Goal: Navigation & Orientation: Find specific page/section

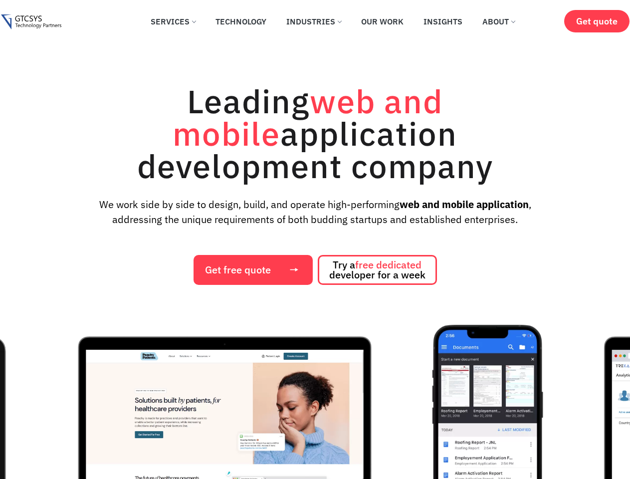
click at [315, 239] on div "Leading web and mobile application development company We work side by side to …" at bounding box center [315, 185] width 610 height 200
click at [315, 401] on img "1 / 12" at bounding box center [224, 437] width 375 height 224
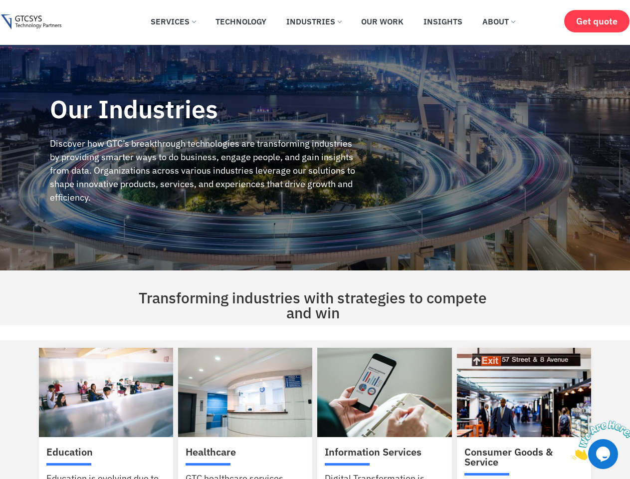
click at [315, 239] on div "Our Industries Discover how GTC’s breakthrough technologies are transforming in…" at bounding box center [203, 157] width 406 height 225
click at [599, 440] on img at bounding box center [603, 439] width 62 height 39
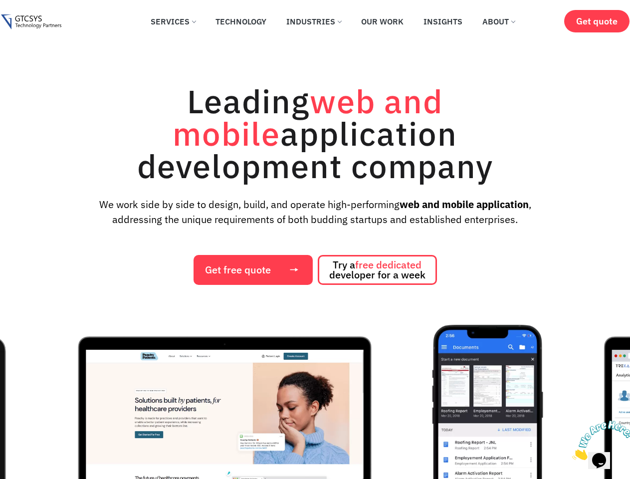
click at [315, 239] on div "Leading web and mobile application development company We work side by side to …" at bounding box center [315, 185] width 610 height 200
click at [315, 401] on img "1 / 12" at bounding box center [224, 437] width 375 height 224
click at [599, 440] on img at bounding box center [603, 439] width 62 height 39
